Goal: Information Seeking & Learning: Understand process/instructions

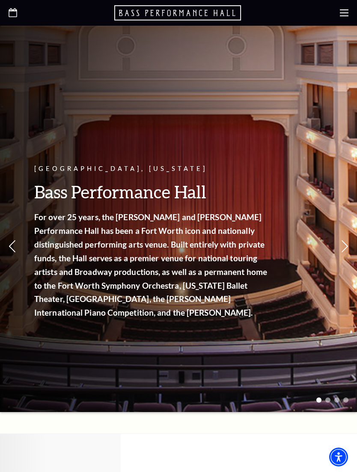
click at [336, 16] on div at bounding box center [178, 13] width 357 height 26
click at [345, 15] on use at bounding box center [344, 12] width 9 height 7
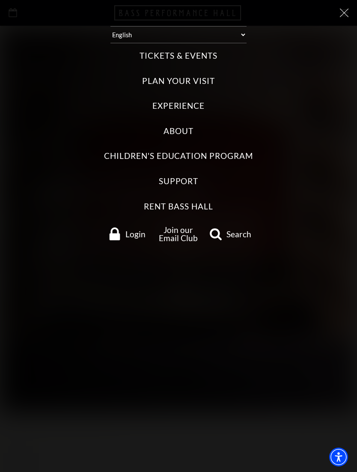
click at [210, 54] on label "Tickets & Events" at bounding box center [179, 56] width 78 height 12
click at [0, 0] on Events "Tickets & Events" at bounding box center [0, 0] width 0 height 0
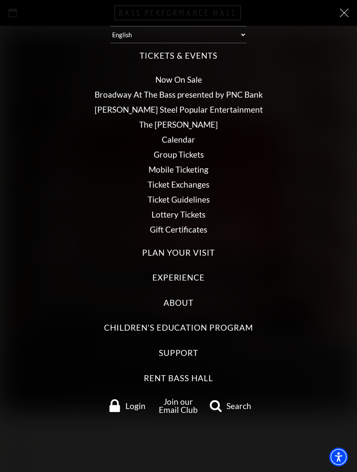
click at [201, 195] on link "Ticket Guidelines" at bounding box center [179, 200] width 62 height 10
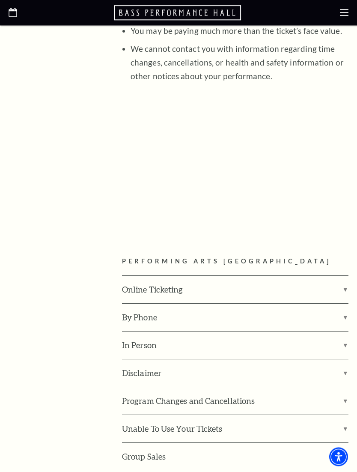
scroll to position [1098, 0]
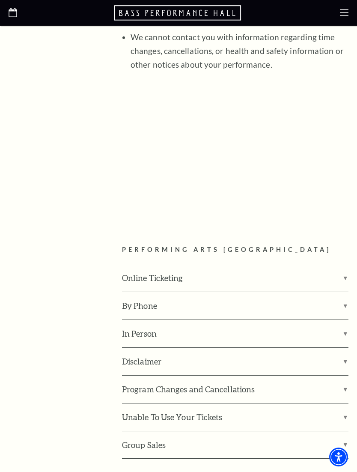
click at [345, 264] on label "Online Ticketing" at bounding box center [235, 277] width 227 height 27
click at [0, 0] on input "Online Ticketing" at bounding box center [0, 0] width 0 height 0
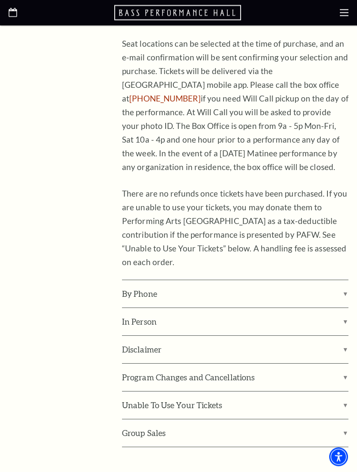
scroll to position [1448, 0]
click at [344, 280] on label "By Phone" at bounding box center [235, 293] width 227 height 27
click at [0, 0] on input "By Phone" at bounding box center [0, 0] width 0 height 0
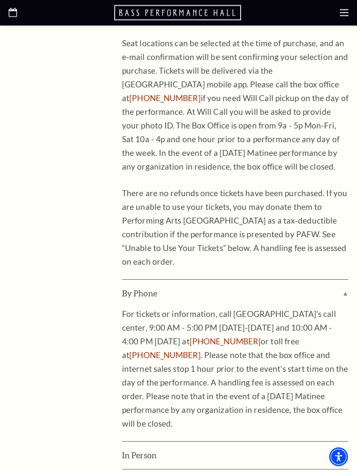
scroll to position [1448, 0]
